Goal: Transaction & Acquisition: Book appointment/travel/reservation

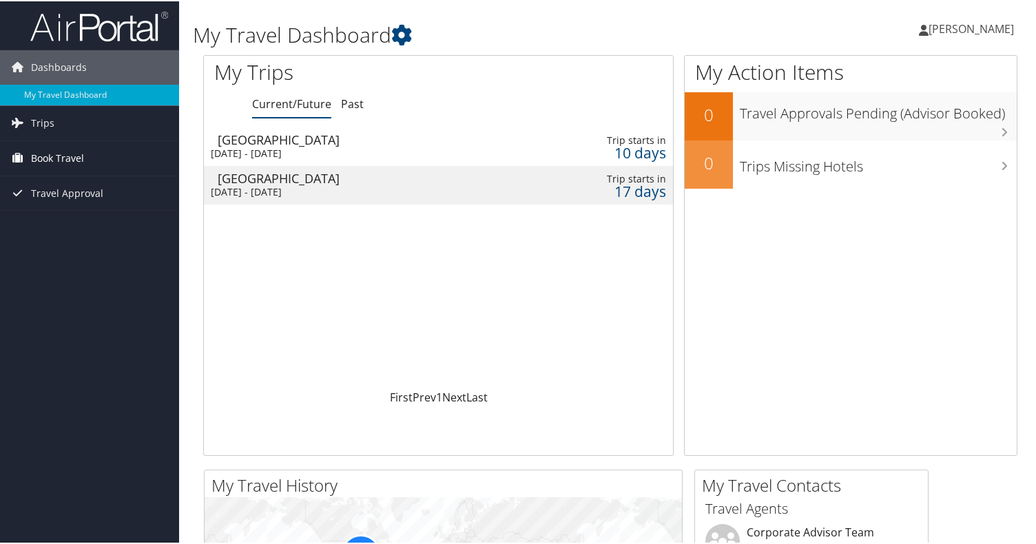
click at [64, 156] on span "Book Travel" at bounding box center [57, 157] width 53 height 34
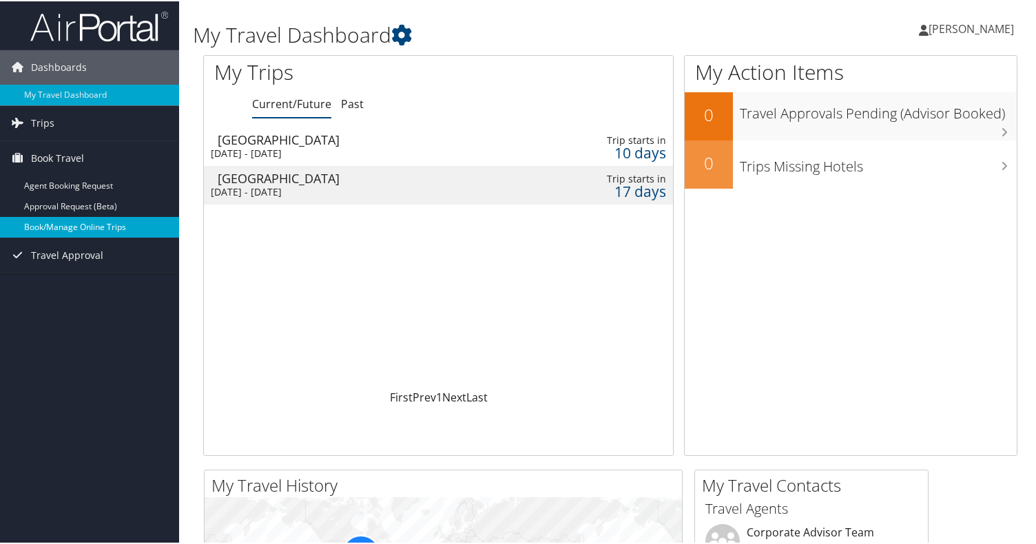
click at [96, 224] on link "Book/Manage Online Trips" at bounding box center [89, 226] width 179 height 21
